Goal: Task Accomplishment & Management: Manage account settings

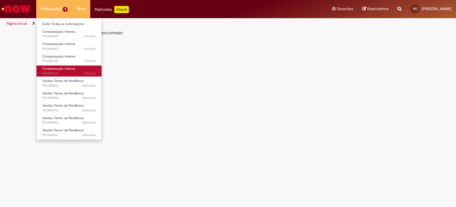
click at [66, 67] on span "Compensação Interna" at bounding box center [58, 68] width 33 height 4
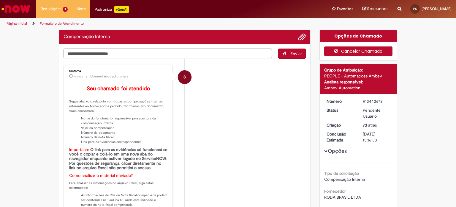
click at [357, 48] on button "Cancelar Chamado" at bounding box center [359, 51] width 69 height 10
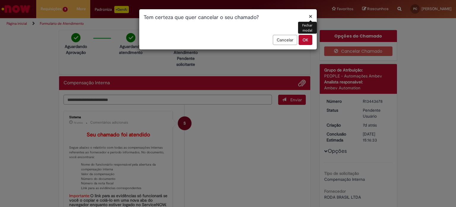
click at [305, 40] on button "OK" at bounding box center [306, 40] width 14 height 10
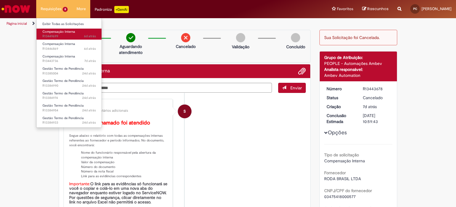
click at [58, 33] on span "Compensação Interna" at bounding box center [58, 31] width 33 height 4
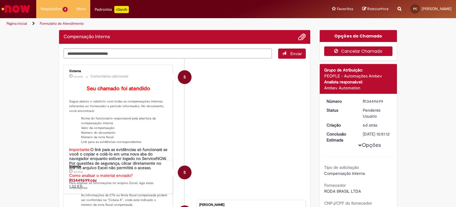
click at [366, 54] on button "Cancelar Chamado" at bounding box center [359, 51] width 69 height 10
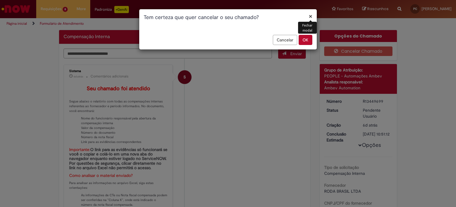
click at [312, 42] on button "OK" at bounding box center [306, 40] width 14 height 10
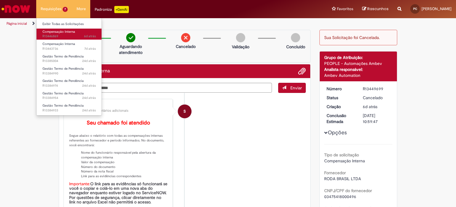
click at [63, 33] on span "Compensação Interna" at bounding box center [58, 31] width 33 height 4
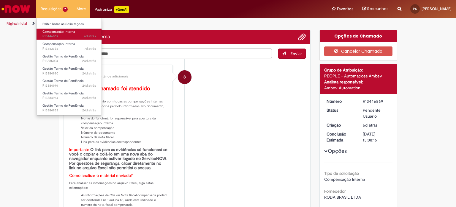
click at [63, 37] on span "6d atrás 6 dias atrás R13446869" at bounding box center [68, 36] width 53 height 5
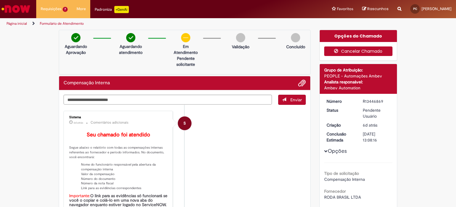
click at [355, 52] on button "Cancelar Chamado" at bounding box center [359, 51] width 69 height 10
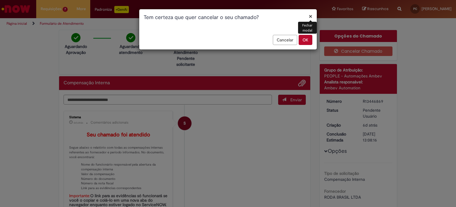
click at [310, 42] on button "OK" at bounding box center [306, 40] width 14 height 10
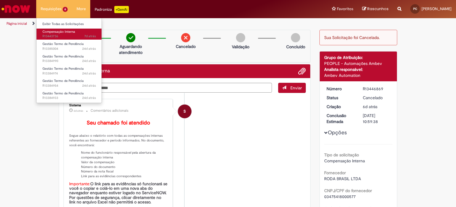
click at [60, 33] on span "Compensação Interna" at bounding box center [58, 31] width 33 height 4
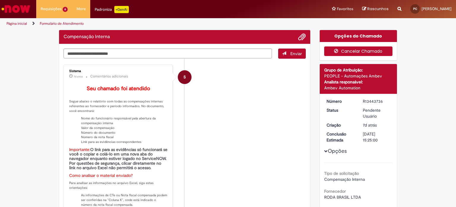
click at [363, 51] on button "Cancelar Chamado" at bounding box center [359, 51] width 69 height 10
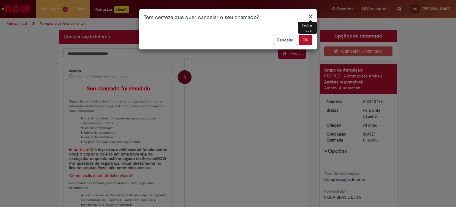
click at [304, 40] on button "OK" at bounding box center [306, 40] width 14 height 10
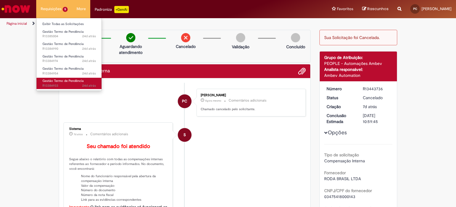
click at [64, 81] on span "Gestão Termo de Pendência" at bounding box center [62, 80] width 41 height 4
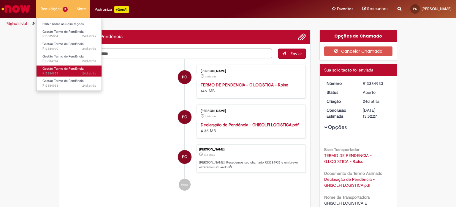
click at [64, 69] on span "Gestão Termo de Pendência" at bounding box center [62, 68] width 41 height 4
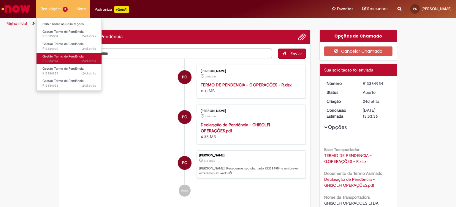
click at [62, 58] on span "Gestão Termo de Pendência" at bounding box center [62, 56] width 41 height 4
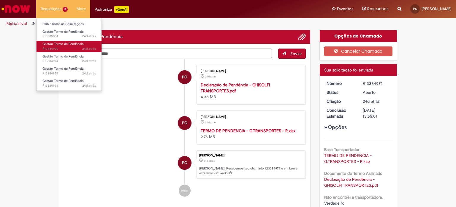
click at [64, 46] on span "24d atrás 24 dias atrás R13384990" at bounding box center [68, 48] width 53 height 5
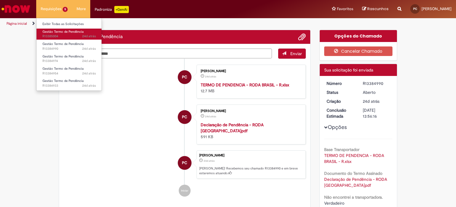
click at [62, 34] on span "24d atrás 24 dias atrás R13385004" at bounding box center [68, 36] width 53 height 5
